Goal: Use online tool/utility

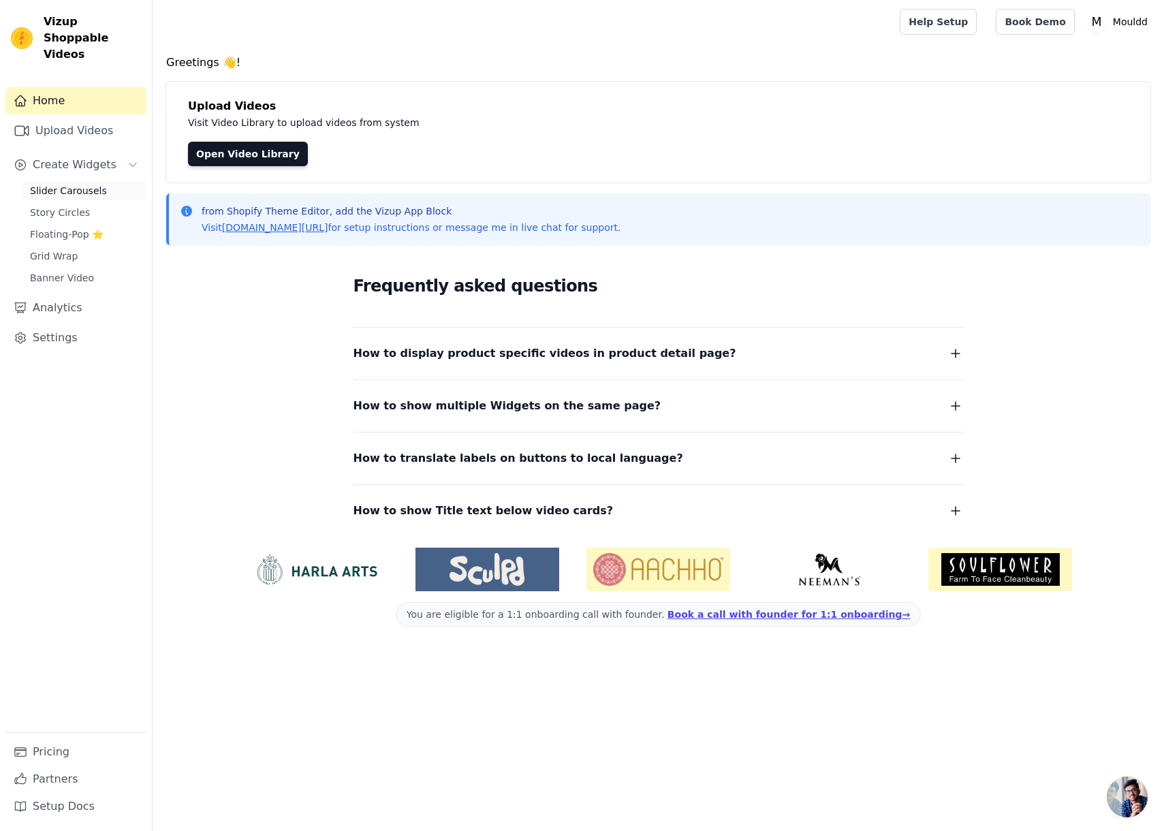
click at [57, 184] on span "Slider Carousels" at bounding box center [68, 191] width 77 height 14
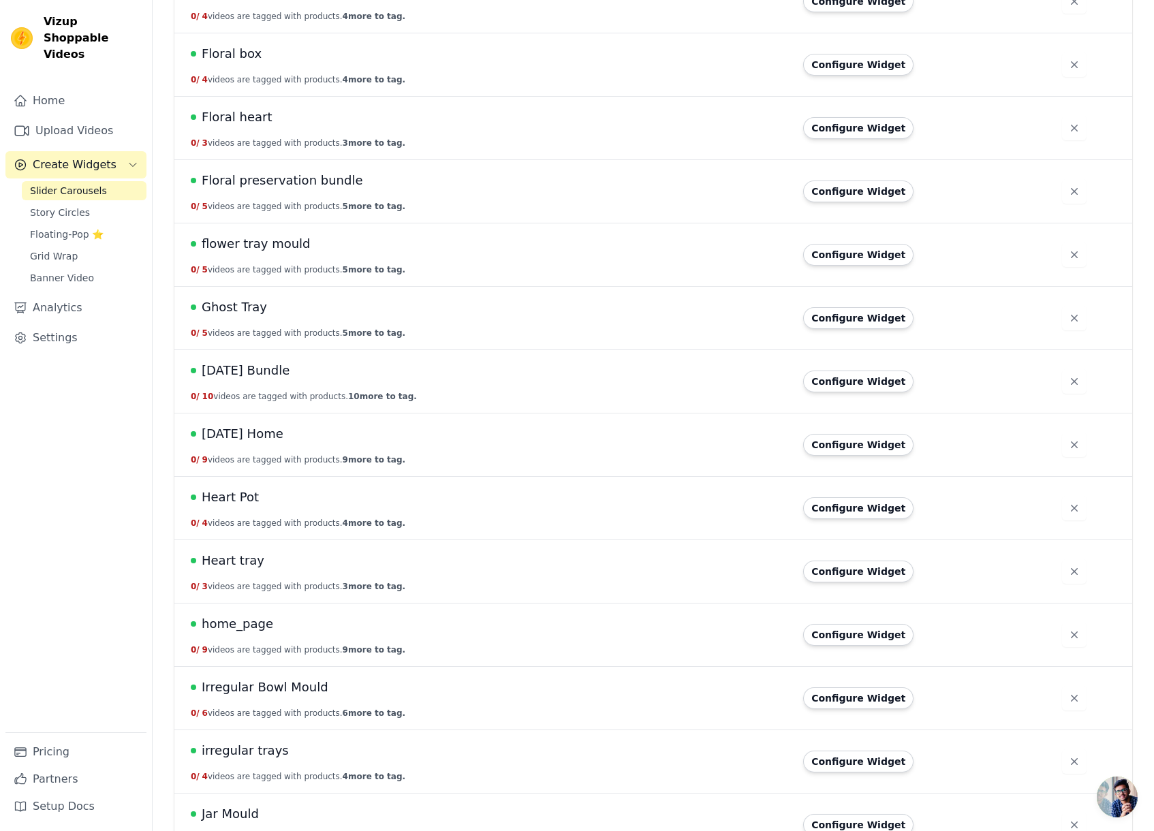
scroll to position [1151, 0]
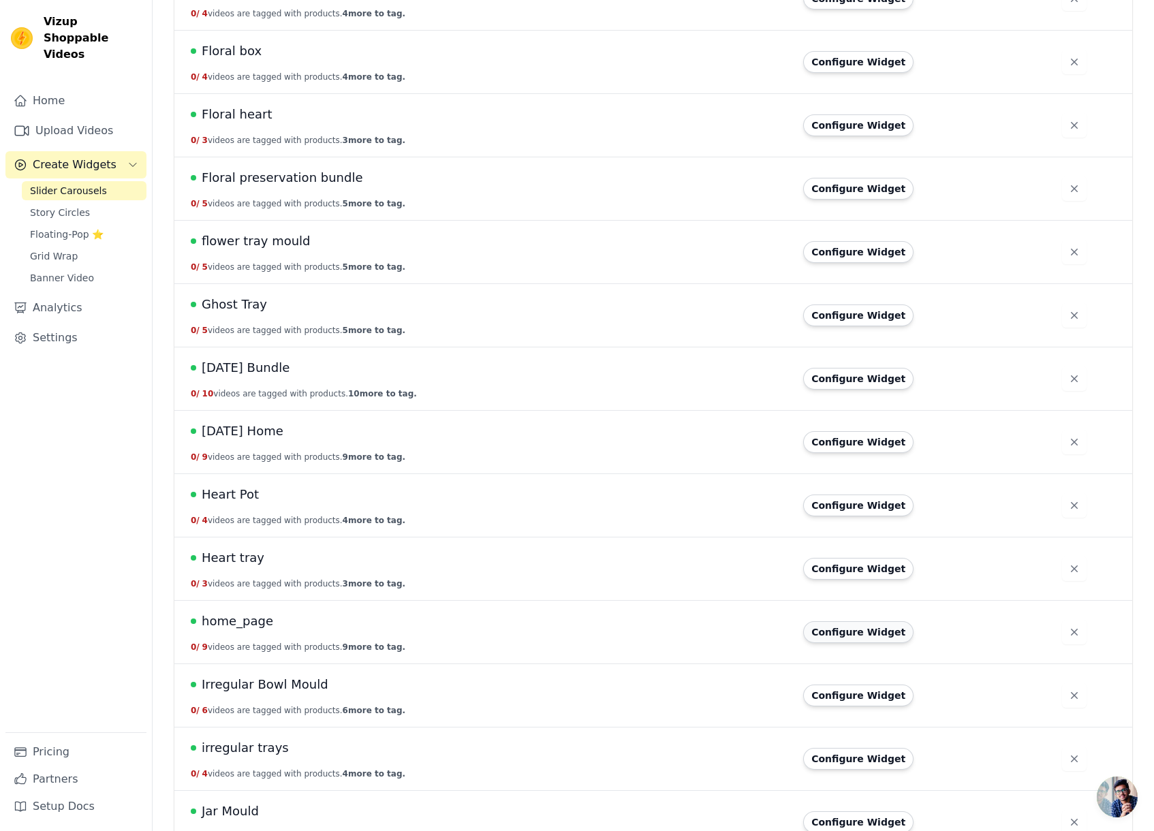
click at [862, 631] on button "Configure Widget" at bounding box center [858, 632] width 110 height 22
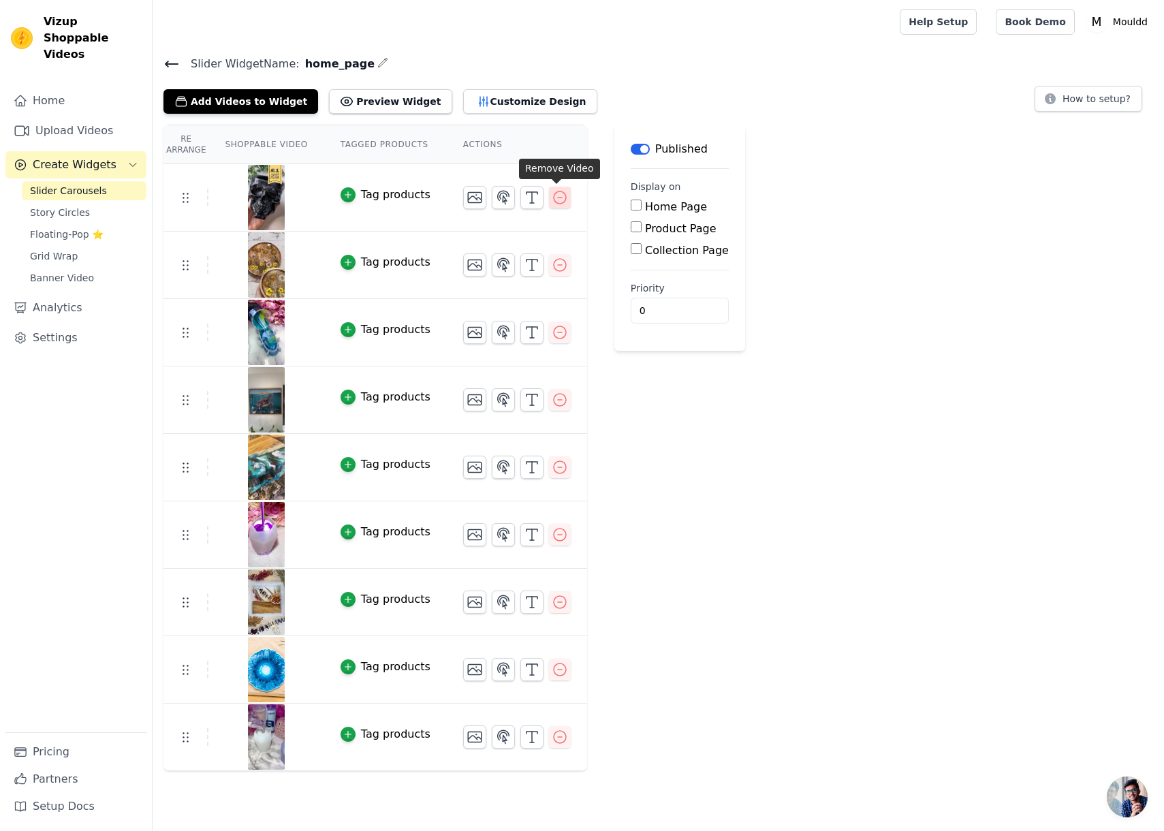
click at [549, 200] on button "button" at bounding box center [560, 198] width 22 height 22
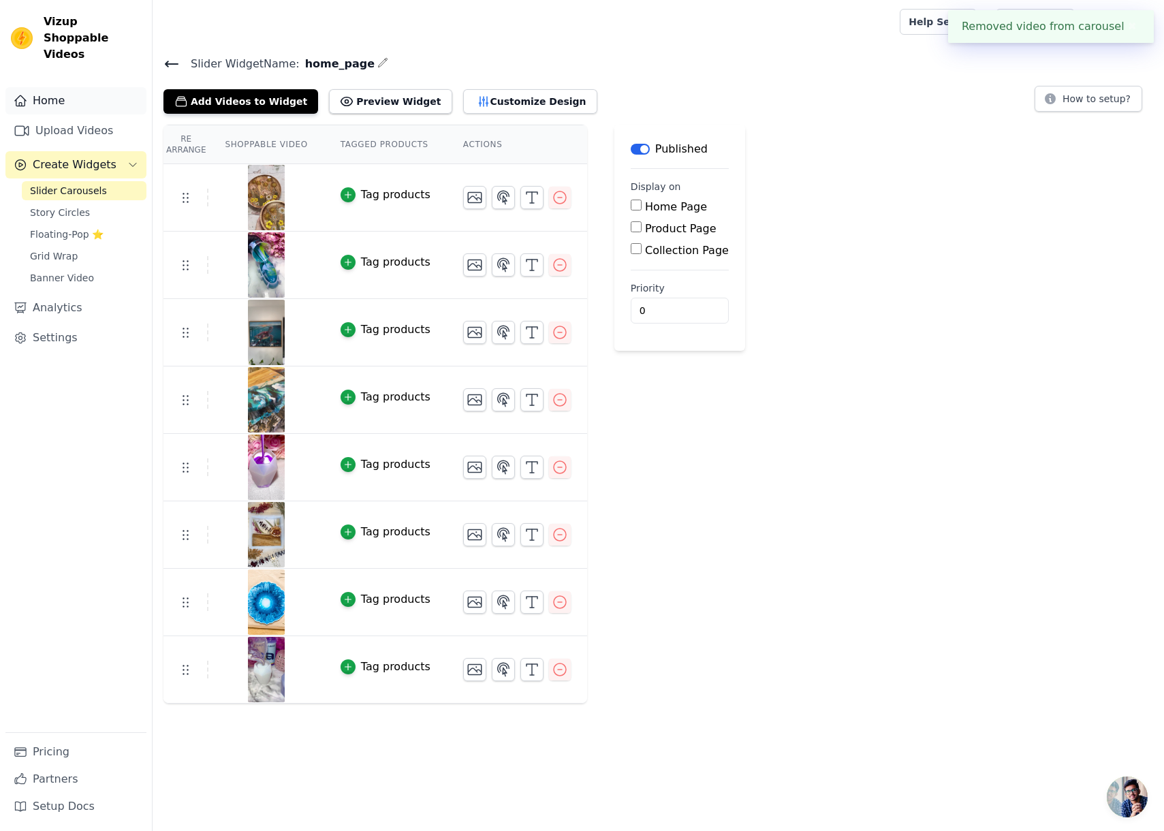
click at [67, 87] on link "Home" at bounding box center [75, 100] width 141 height 27
